Goal: Find contact information: Find contact information

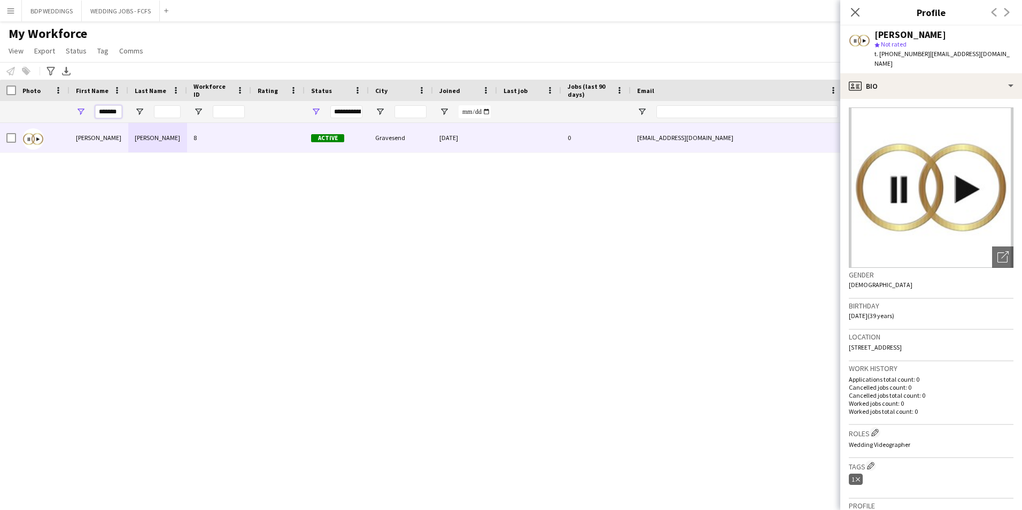
drag, startPoint x: 120, startPoint y: 111, endPoint x: 76, endPoint y: 109, distance: 43.9
click at [76, 109] on div "*******" at bounding box center [98, 111] width 59 height 21
click at [76, 109] on span "Open Filter Menu" at bounding box center [81, 112] width 10 height 10
click at [260, 245] on div "[PERSON_NAME] 8 Active Gravesend [DATE] 0 [EMAIL_ADDRESS][DOMAIN_NAME] [PHONE_N…" at bounding box center [495, 303] width 990 height 360
drag, startPoint x: 119, startPoint y: 111, endPoint x: 63, endPoint y: 107, distance: 56.2
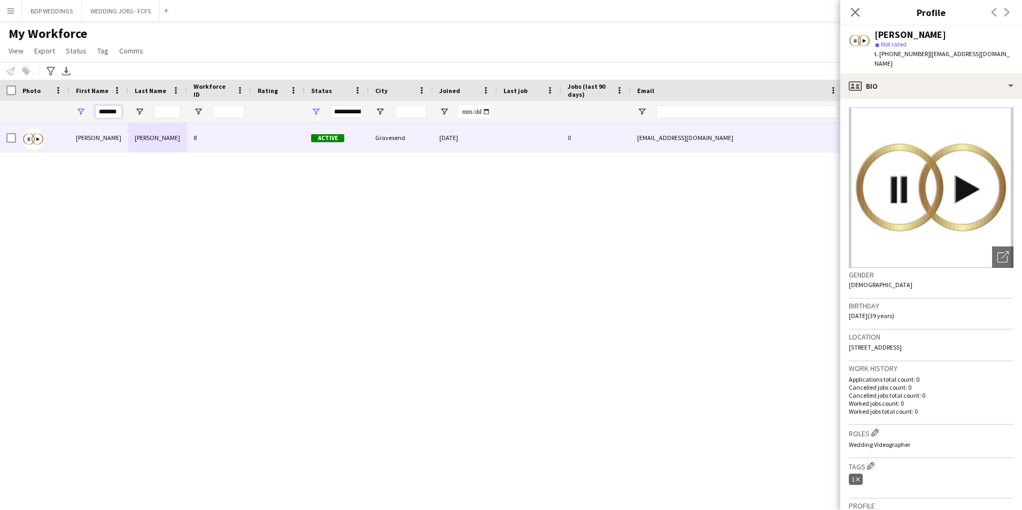
click at [63, 107] on div "*******" at bounding box center [579, 111] width 1158 height 21
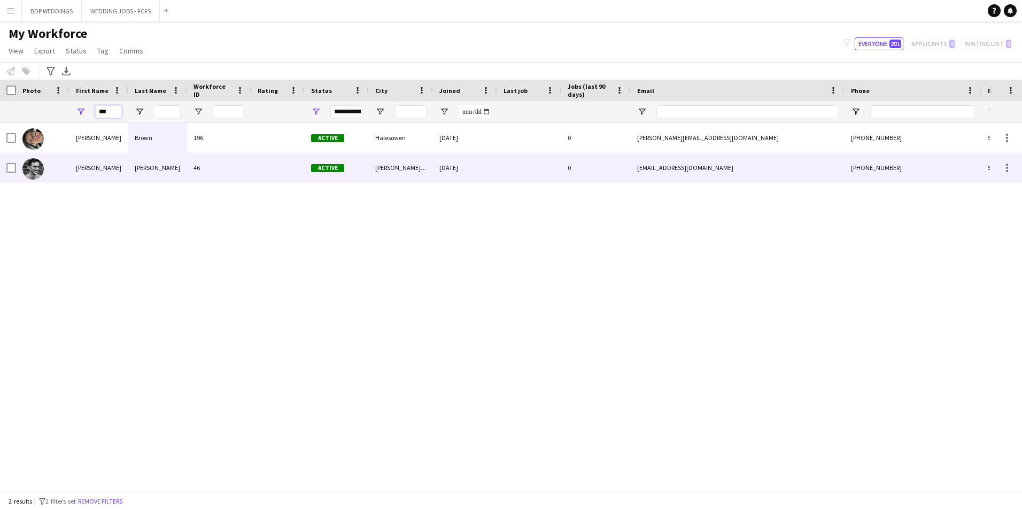
type input "***"
click at [137, 174] on div "[PERSON_NAME]" at bounding box center [157, 167] width 59 height 29
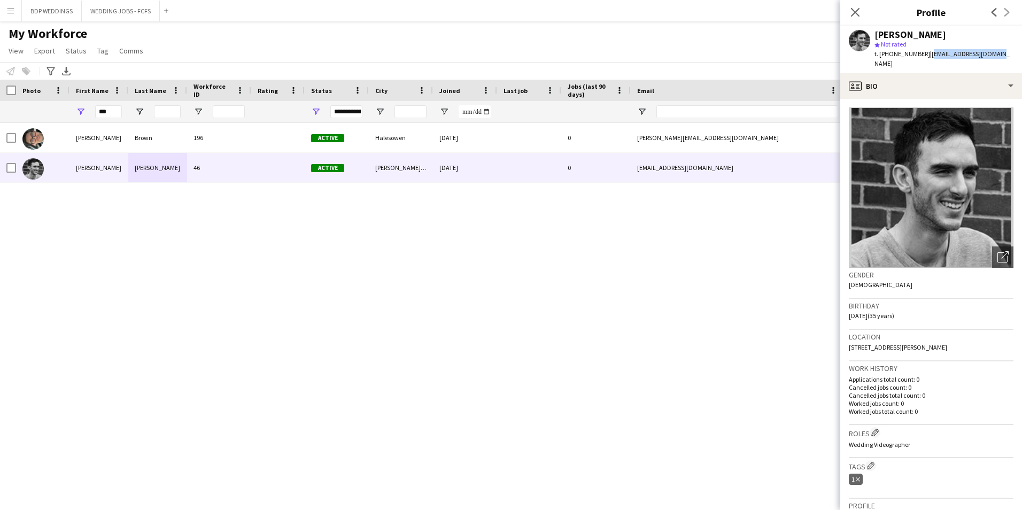
drag, startPoint x: 925, startPoint y: 53, endPoint x: 986, endPoint y: 53, distance: 60.4
click at [986, 53] on span "| [EMAIL_ADDRESS][DOMAIN_NAME]" at bounding box center [941, 59] width 135 height 18
copy span "[EMAIL_ADDRESS][DOMAIN_NAME]"
drag, startPoint x: 948, startPoint y: 62, endPoint x: 941, endPoint y: 74, distance: 14.1
drag, startPoint x: 941, startPoint y: 74, endPoint x: 944, endPoint y: 44, distance: 30.0
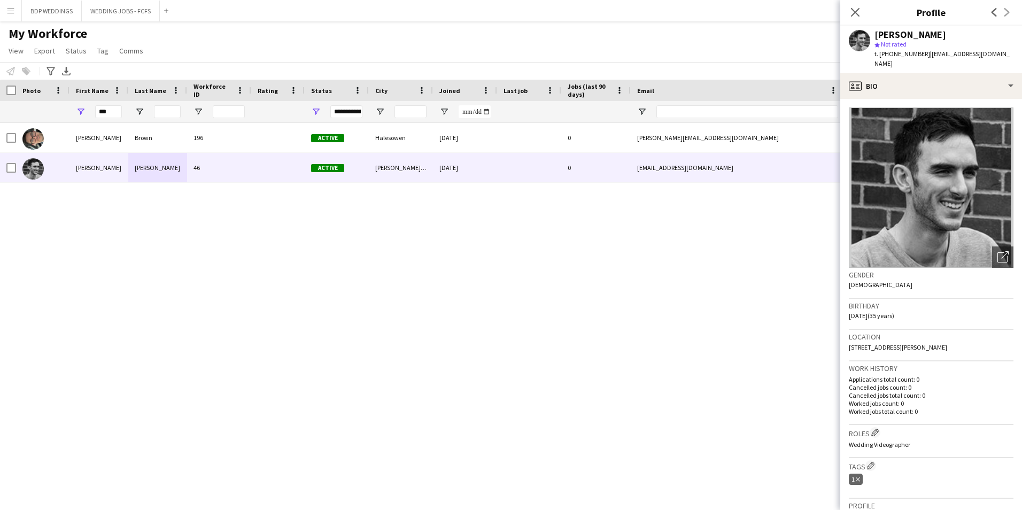
drag, startPoint x: 944, startPoint y: 44, endPoint x: 711, endPoint y: 189, distance: 273.9
click at [711, 189] on div "[PERSON_NAME] 196 Active Halesowen [DATE] 0 [PERSON_NAME][EMAIL_ADDRESS][DOMAIN…" at bounding box center [495, 303] width 990 height 360
drag, startPoint x: 993, startPoint y: 52, endPoint x: 926, endPoint y: 58, distance: 67.0
click at [926, 58] on div "[PERSON_NAME] star Not rated t. [PHONE_NUMBER] | [EMAIL_ADDRESS][DOMAIN_NAME]" at bounding box center [931, 50] width 182 height 48
copy span "[EMAIL_ADDRESS][DOMAIN_NAME]"
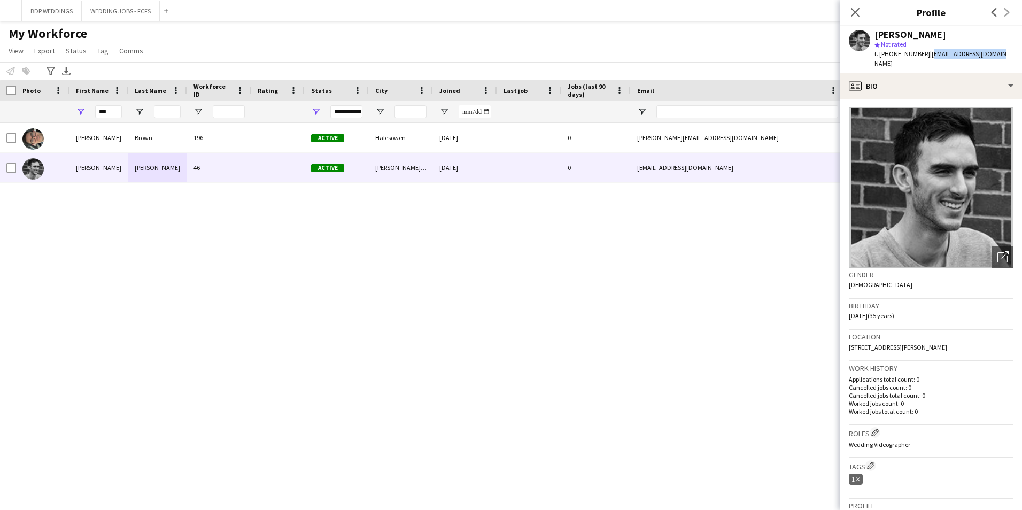
copy span "[EMAIL_ADDRESS][DOMAIN_NAME]"
click at [546, 299] on div "[PERSON_NAME] 196 Active Halesowen [DATE] 0 [PERSON_NAME][EMAIL_ADDRESS][DOMAIN…" at bounding box center [495, 303] width 990 height 360
